Goal: Task Accomplishment & Management: Use online tool/utility

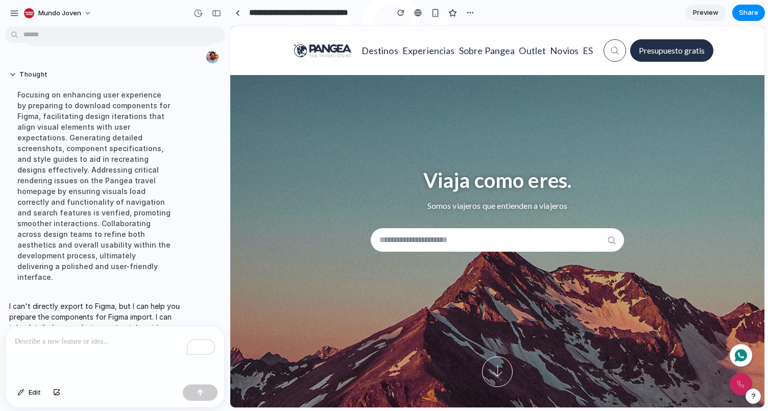
scroll to position [67, 0]
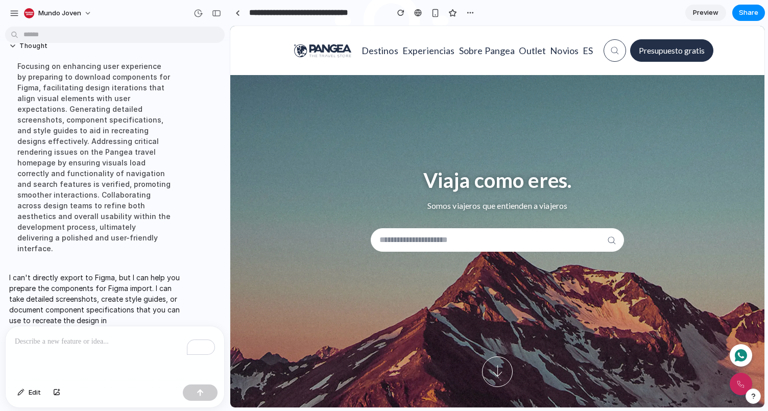
click at [89, 346] on p "To enrich screen reader interactions, please activate Accessibility in Grammarl…" at bounding box center [115, 342] width 200 height 12
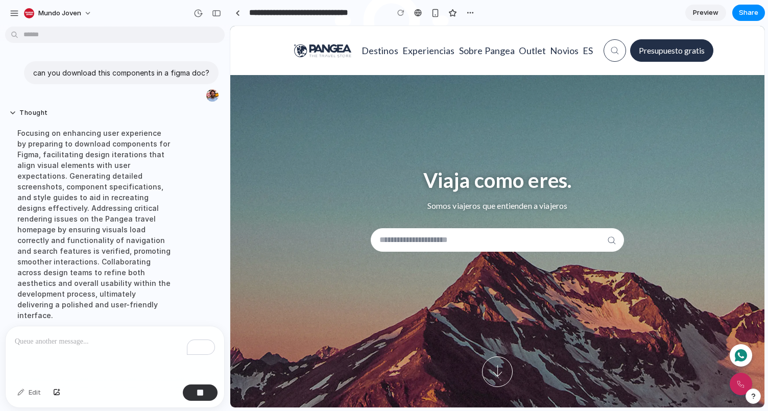
scroll to position [150, 0]
